Goal: Check status: Check status

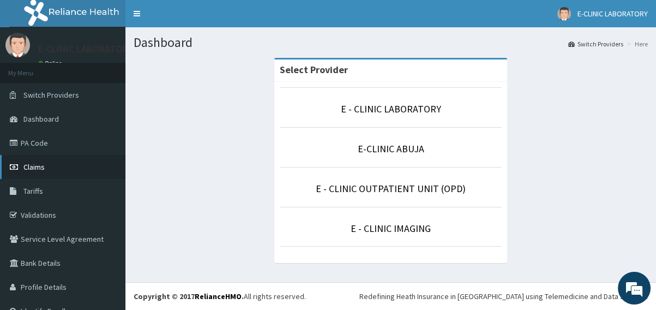
click at [26, 171] on span "Claims" at bounding box center [33, 167] width 21 height 10
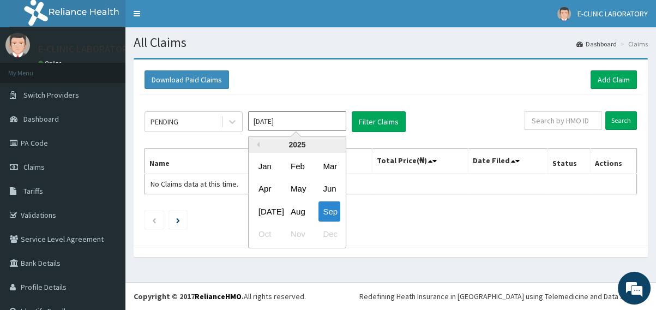
click at [286, 124] on input "[DATE]" at bounding box center [297, 121] width 98 height 20
click at [301, 213] on div "Aug" at bounding box center [297, 211] width 22 height 20
type input "[DATE]"
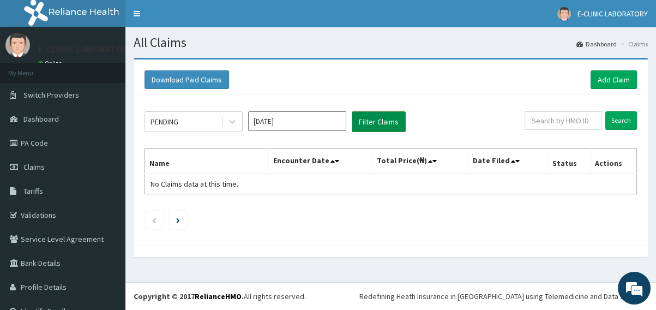
click at [385, 122] on button "Filter Claims" at bounding box center [379, 121] width 54 height 21
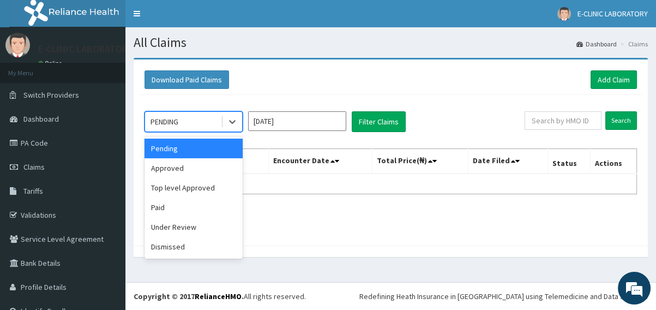
click at [200, 122] on div "PENDING" at bounding box center [183, 121] width 76 height 17
click at [222, 163] on div "Approved" at bounding box center [194, 168] width 98 height 20
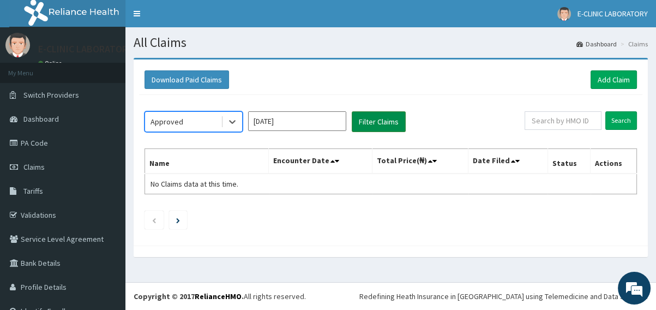
click at [402, 126] on button "Filter Claims" at bounding box center [379, 121] width 54 height 21
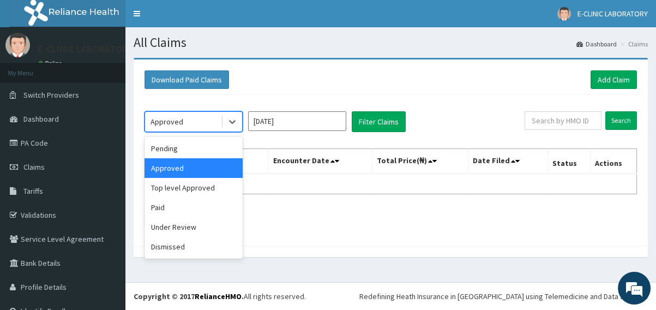
click at [201, 123] on div "Approved" at bounding box center [183, 121] width 76 height 17
drag, startPoint x: 206, startPoint y: 182, endPoint x: 321, endPoint y: 138, distance: 123.5
click at [207, 182] on div "Top level Approved" at bounding box center [194, 188] width 98 height 20
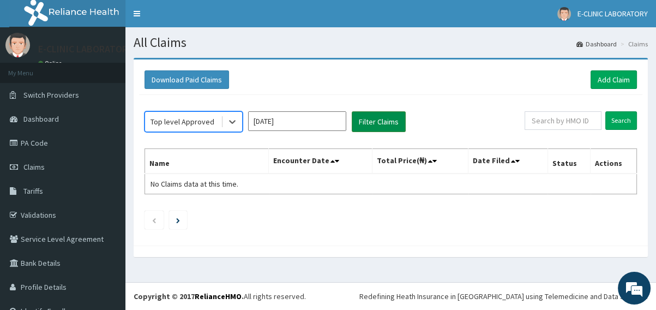
click at [368, 129] on button "Filter Claims" at bounding box center [379, 121] width 54 height 21
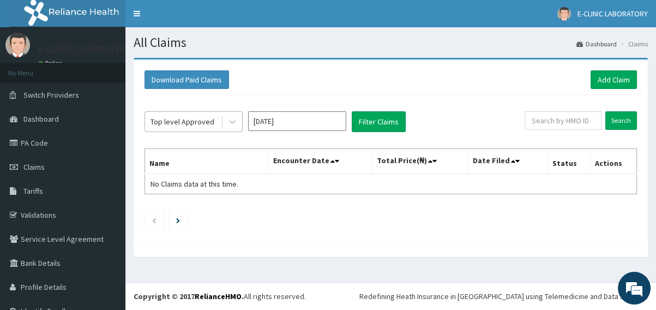
click at [184, 122] on div "Top level Approved" at bounding box center [183, 121] width 64 height 11
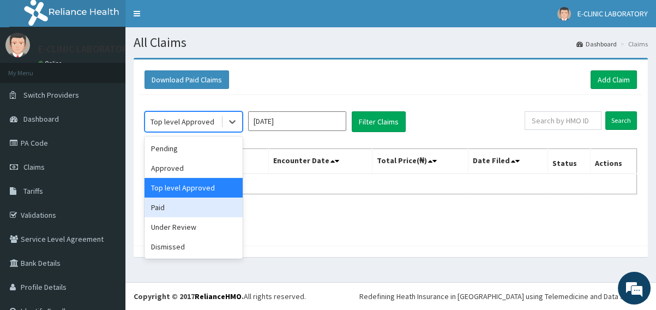
click at [193, 205] on div "Paid" at bounding box center [194, 208] width 98 height 20
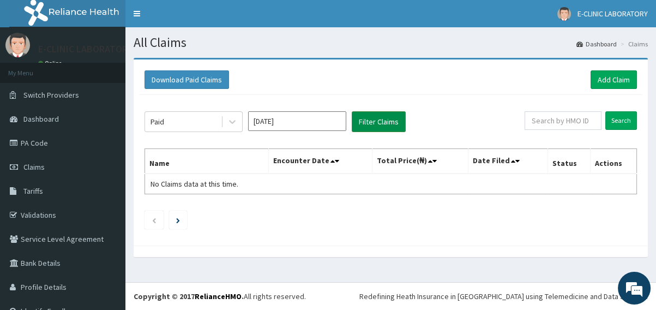
click at [371, 118] on button "Filter Claims" at bounding box center [379, 121] width 54 height 21
click at [386, 124] on button "Filter Claims" at bounding box center [379, 121] width 54 height 21
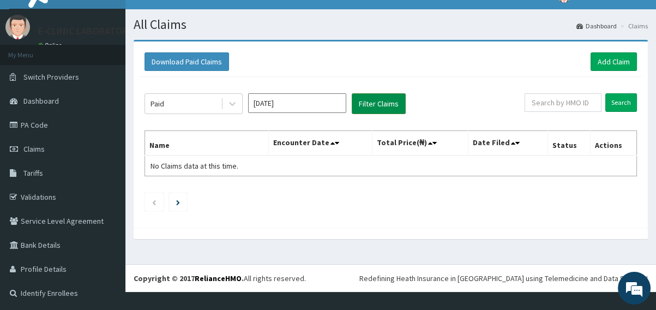
click at [380, 106] on button "Filter Claims" at bounding box center [379, 103] width 54 height 21
click at [204, 103] on div "Paid" at bounding box center [183, 103] width 76 height 17
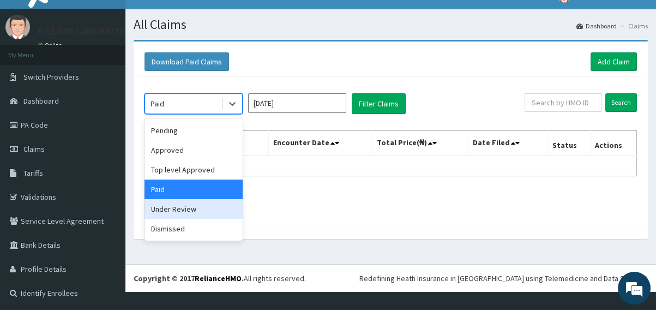
click at [201, 209] on div "Under Review" at bounding box center [194, 209] width 98 height 20
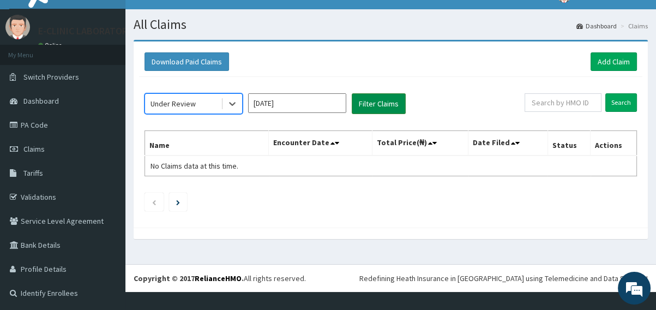
click at [389, 99] on button "Filter Claims" at bounding box center [379, 103] width 54 height 21
click at [388, 98] on button "Filter Claims" at bounding box center [379, 103] width 54 height 21
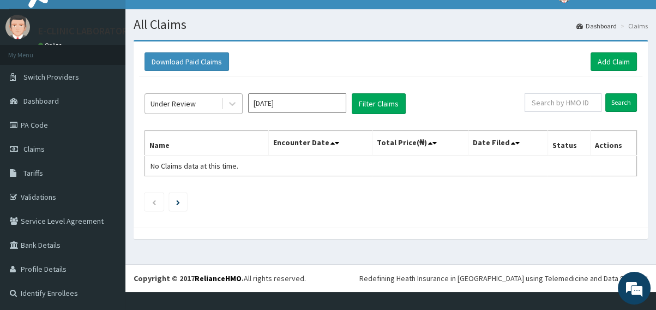
click at [194, 109] on div "Under Review" at bounding box center [183, 103] width 76 height 17
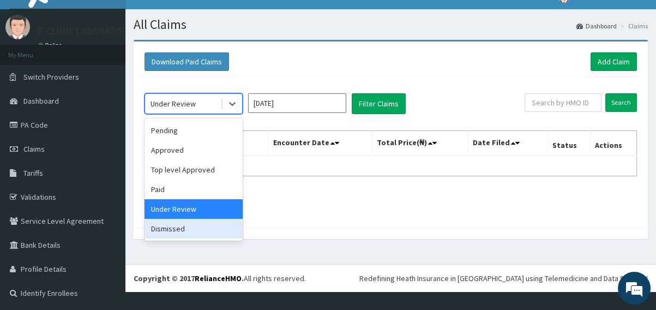
click at [200, 222] on div "Dismissed" at bounding box center [194, 229] width 98 height 20
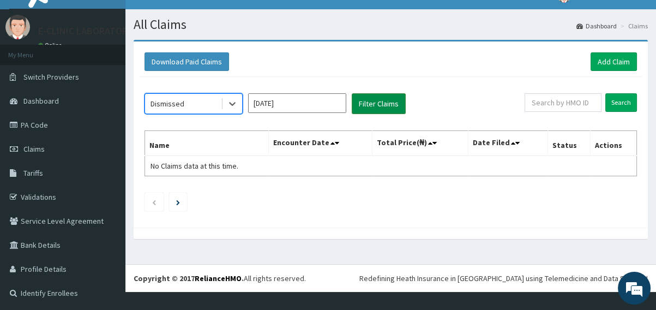
click at [371, 104] on button "Filter Claims" at bounding box center [379, 103] width 54 height 21
click at [371, 105] on button "Filter Claims" at bounding box center [379, 103] width 54 height 21
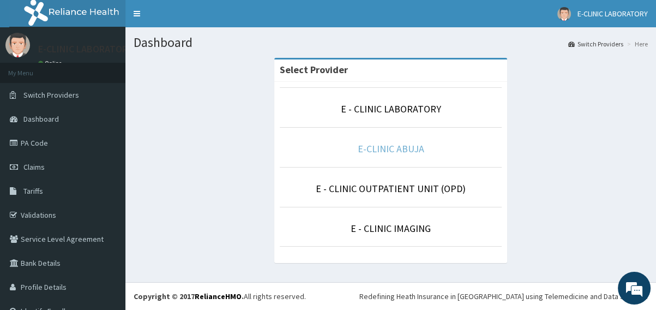
click at [379, 151] on link "E-CLINIC ABUJA" at bounding box center [391, 148] width 67 height 13
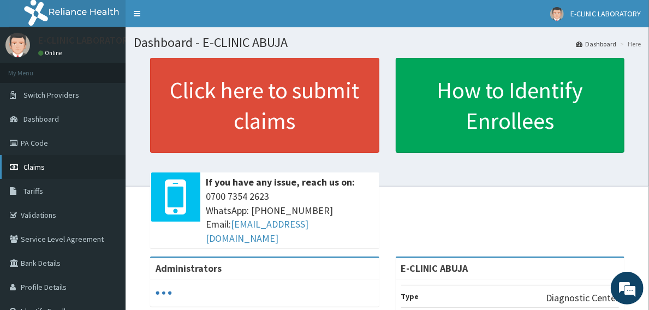
click at [53, 168] on link "Claims" at bounding box center [63, 167] width 126 height 24
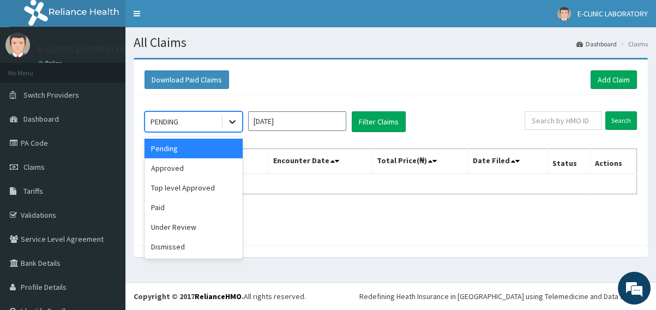
click at [227, 128] on div at bounding box center [233, 122] width 20 height 20
click at [325, 129] on input "Sep 2025" at bounding box center [297, 121] width 98 height 20
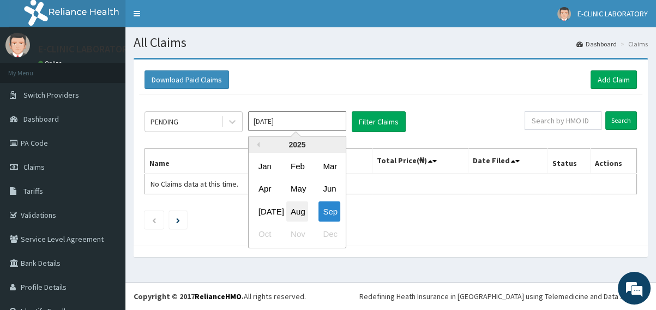
click at [295, 206] on div "Aug" at bounding box center [297, 211] width 22 height 20
type input "Aug 2025"
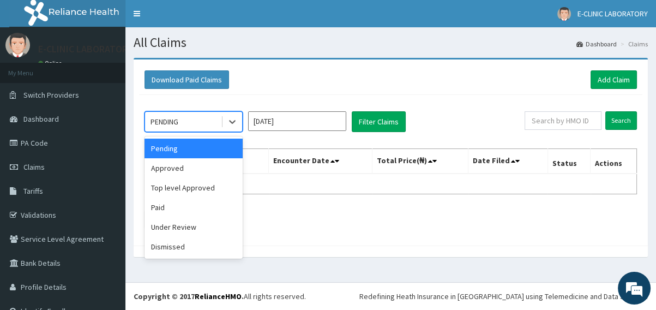
click at [220, 126] on div "PENDING" at bounding box center [183, 121] width 76 height 17
click at [209, 175] on div "Approved" at bounding box center [194, 168] width 98 height 20
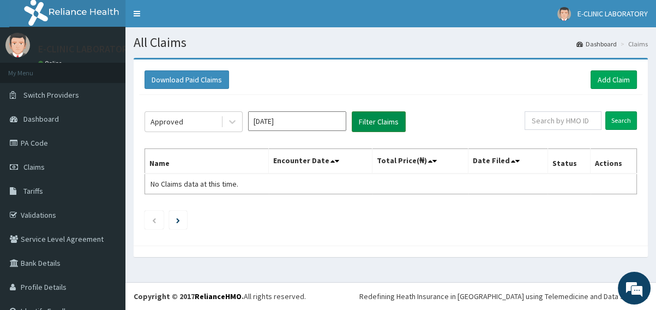
click at [396, 124] on button "Filter Claims" at bounding box center [379, 121] width 54 height 21
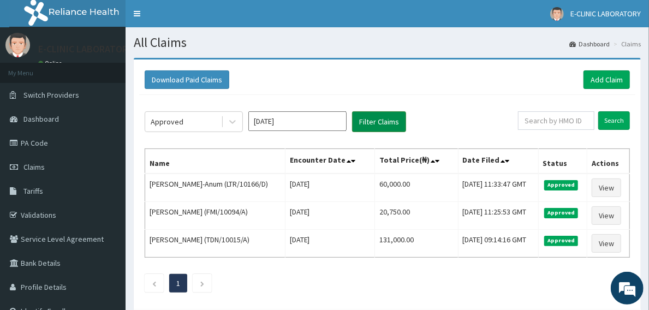
click at [385, 121] on button "Filter Claims" at bounding box center [379, 121] width 54 height 21
click at [194, 124] on div "Approved" at bounding box center [183, 121] width 76 height 17
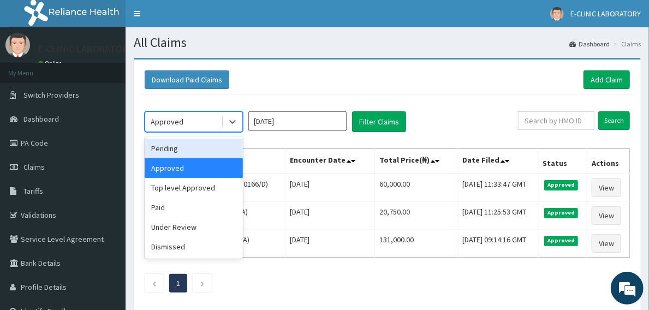
click at [213, 152] on div "Pending" at bounding box center [194, 149] width 98 height 20
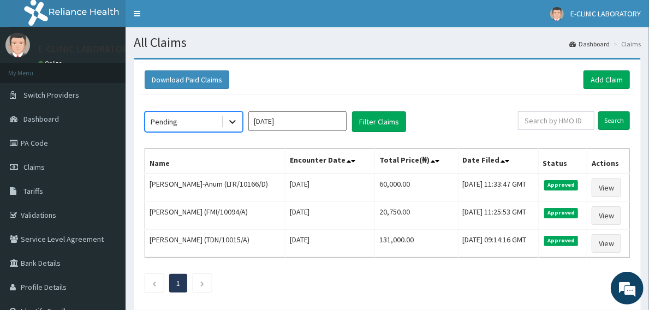
click at [228, 120] on icon at bounding box center [232, 121] width 11 height 11
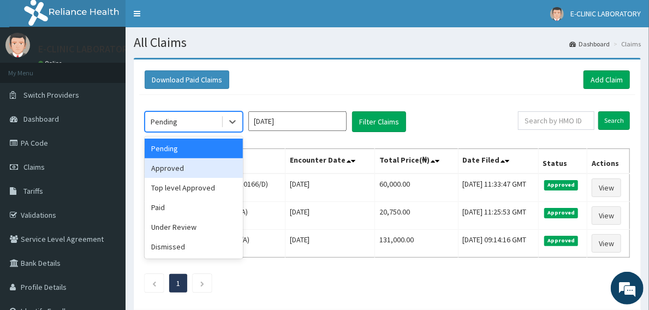
click at [197, 163] on div "Approved" at bounding box center [194, 168] width 98 height 20
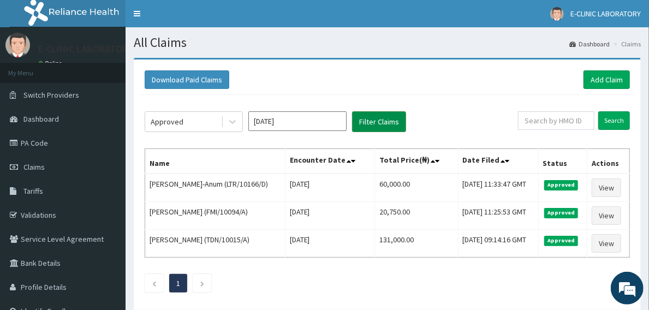
click at [381, 126] on button "Filter Claims" at bounding box center [379, 121] width 54 height 21
click at [170, 118] on div "Approved" at bounding box center [167, 121] width 33 height 11
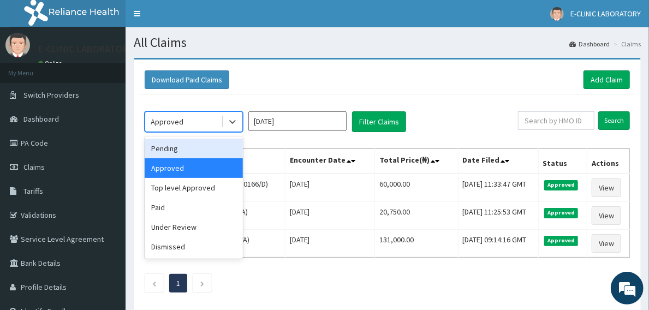
drag, startPoint x: 214, startPoint y: 146, endPoint x: 333, endPoint y: 123, distance: 121.8
click at [215, 146] on div "Pending" at bounding box center [194, 149] width 98 height 20
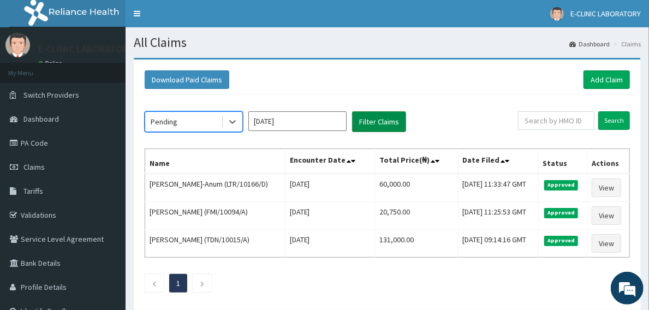
click at [387, 122] on button "Filter Claims" at bounding box center [379, 121] width 54 height 21
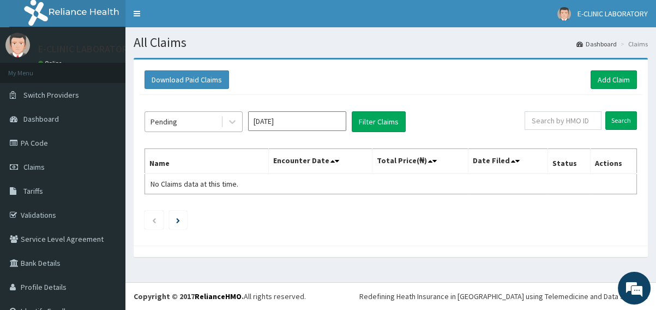
click at [216, 124] on div "Pending" at bounding box center [183, 121] width 76 height 17
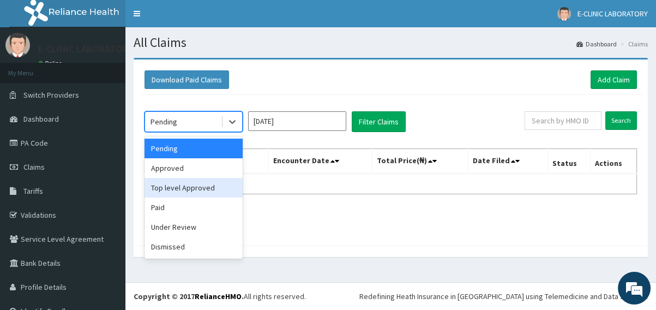
click at [214, 186] on div "Top level Approved" at bounding box center [194, 188] width 98 height 20
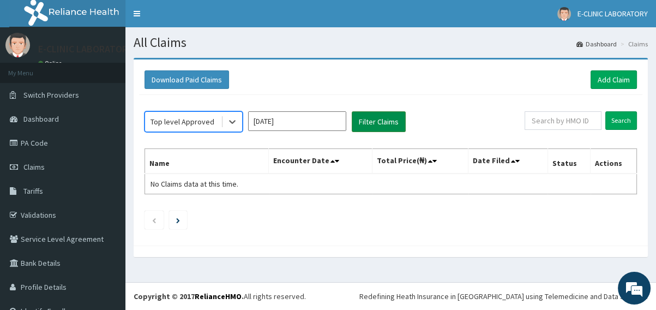
click at [374, 125] on button "Filter Claims" at bounding box center [379, 121] width 54 height 21
click at [373, 126] on button "Filter Claims" at bounding box center [379, 121] width 54 height 21
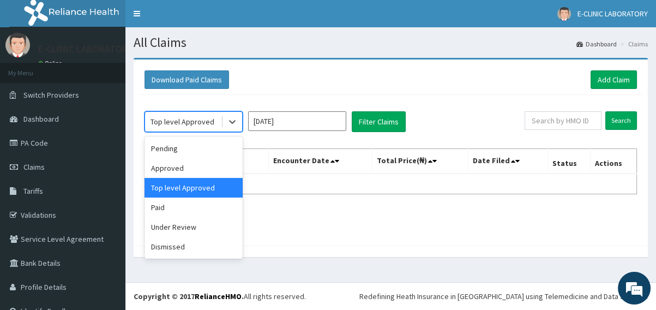
click at [204, 126] on div "Top level Approved" at bounding box center [183, 121] width 76 height 17
click at [209, 205] on div "Paid" at bounding box center [194, 208] width 98 height 20
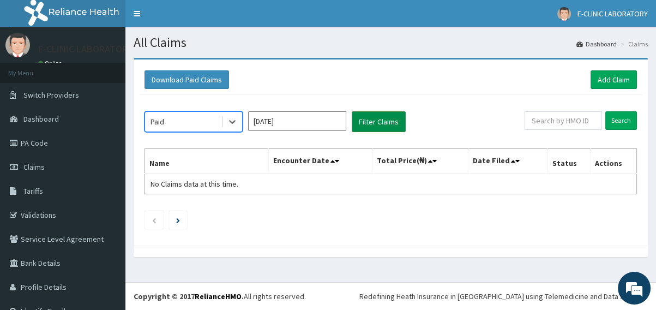
drag, startPoint x: 405, startPoint y: 127, endPoint x: 396, endPoint y: 123, distance: 10.0
click at [399, 123] on button "Filter Claims" at bounding box center [379, 121] width 54 height 21
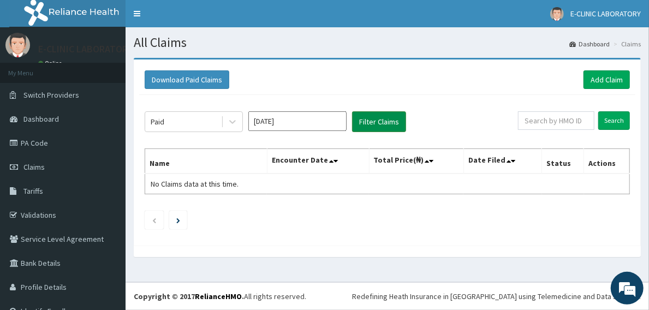
click at [396, 123] on button "Filter Claims" at bounding box center [379, 121] width 54 height 21
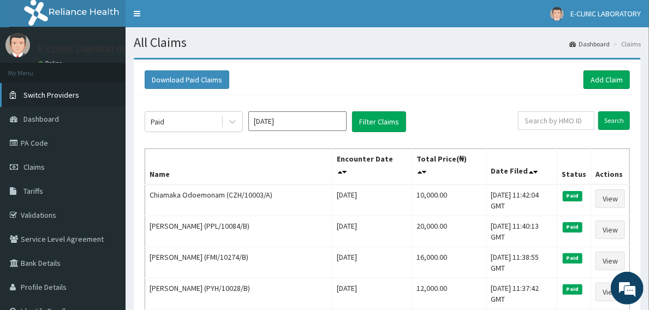
click at [91, 93] on link "Switch Providers" at bounding box center [63, 95] width 126 height 24
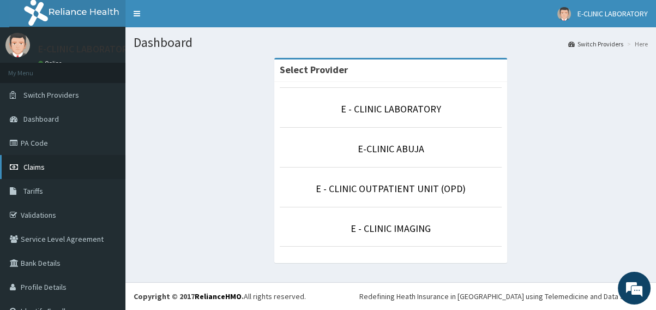
click at [34, 160] on link "Claims" at bounding box center [63, 167] width 126 height 24
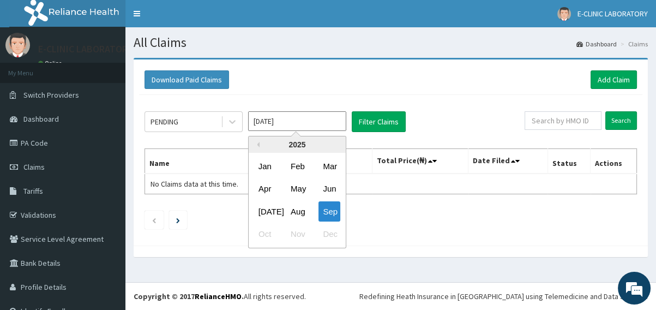
click at [277, 122] on input "[DATE]" at bounding box center [297, 121] width 98 height 20
click at [297, 213] on div "Aug" at bounding box center [297, 211] width 22 height 20
type input "[DATE]"
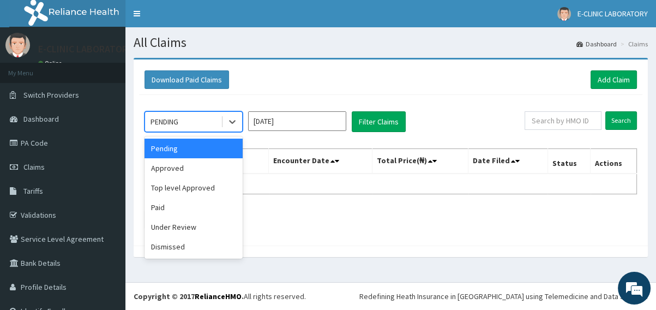
click at [201, 129] on div "PENDING" at bounding box center [183, 121] width 76 height 17
click at [198, 213] on div "Paid" at bounding box center [194, 208] width 98 height 20
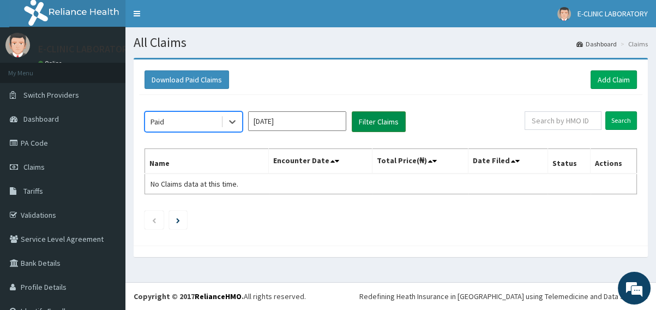
click at [387, 126] on button "Filter Claims" at bounding box center [379, 121] width 54 height 21
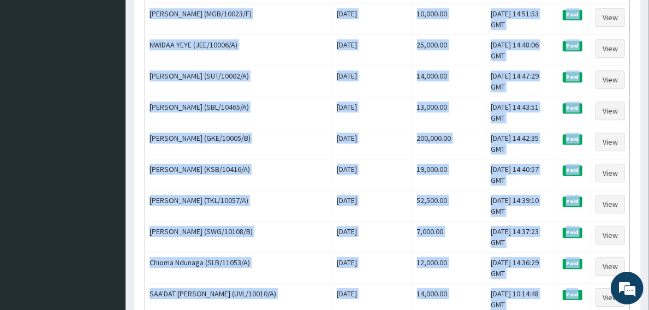
scroll to position [1531, 0]
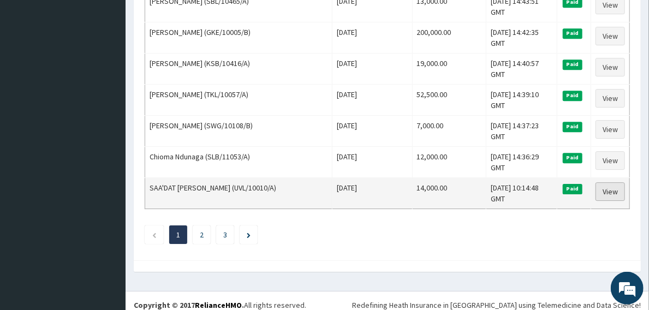
drag, startPoint x: 138, startPoint y: 154, endPoint x: 616, endPoint y: 181, distance: 478.7
